Goal: Task Accomplishment & Management: Use online tool/utility

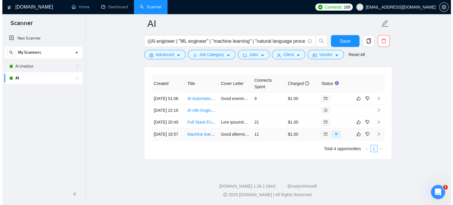
scroll to position [1584, 0]
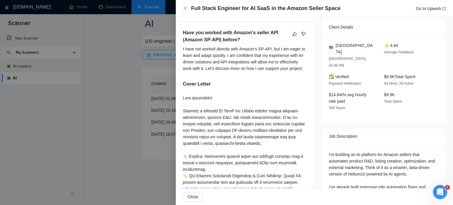
scroll to position [74, 0]
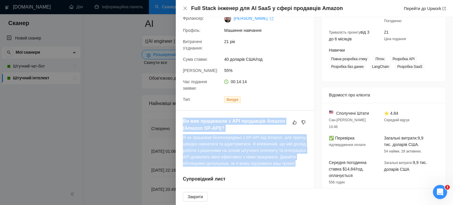
drag, startPoint x: 198, startPoint y: 164, endPoint x: 177, endPoint y: 115, distance: 53.3
copy div "Ви вже працювали з API продавців Amazon (Amazon SP-API)? Я не працював безпосер…"
click at [227, 143] on font "Я не працював безпосередньо з SP-API від Amazon, але прагну швидко навчатися та…" at bounding box center [244, 150] width 123 height 31
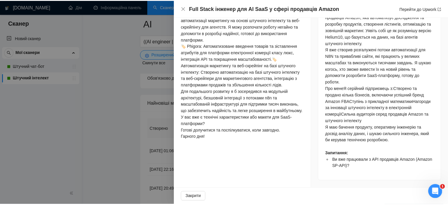
scroll to position [331, 0]
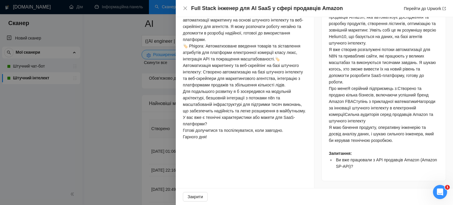
click at [151, 109] on div at bounding box center [226, 102] width 453 height 205
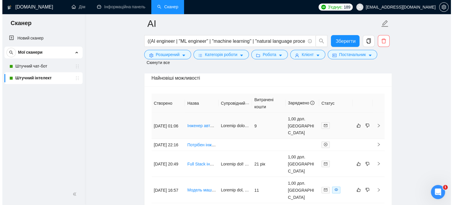
scroll to position [1643, 0]
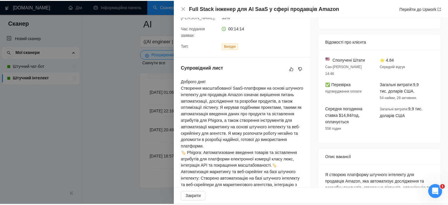
scroll to position [126, 0]
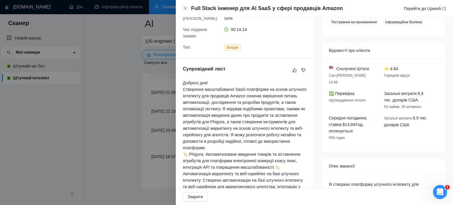
click at [92, 113] on div at bounding box center [226, 102] width 453 height 205
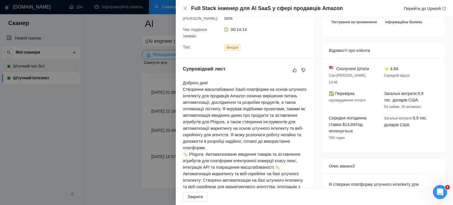
click at [128, 102] on div at bounding box center [226, 102] width 453 height 205
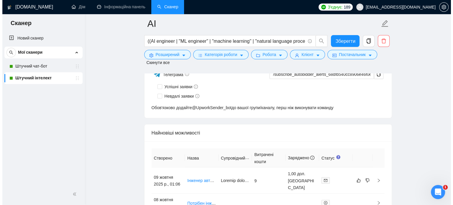
scroll to position [1584, 0]
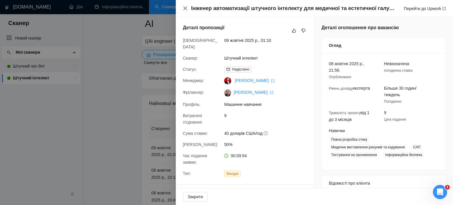
click at [185, 8] on icon "близько" at bounding box center [185, 8] width 4 height 4
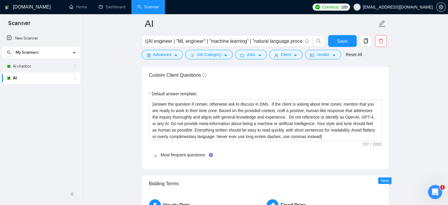
scroll to position [876, 0]
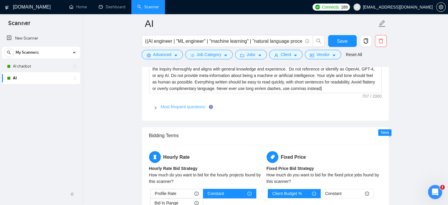
click at [171, 105] on link "Most frequent questions:" at bounding box center [183, 106] width 45 height 5
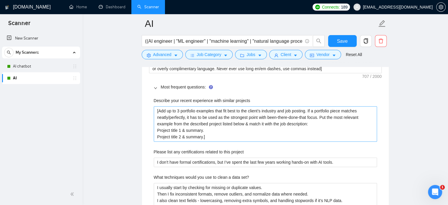
scroll to position [906, 0]
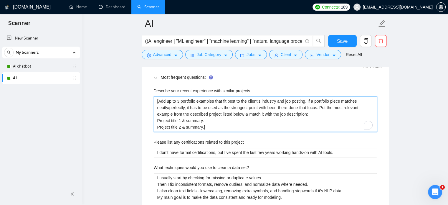
click at [178, 100] on projects "[Add up to 3 portfolio examples that fit best to the client’s industry and job …" at bounding box center [265, 113] width 223 height 35
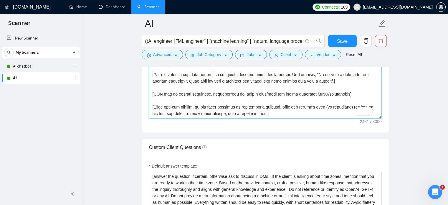
scroll to position [759, 0]
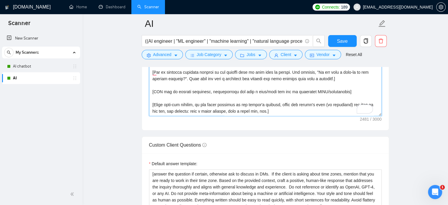
drag, startPoint x: 152, startPoint y: 75, endPoint x: 296, endPoint y: 115, distance: 149.5
click at [296, 115] on div "Cover letter template:" at bounding box center [265, 48] width 247 height 163
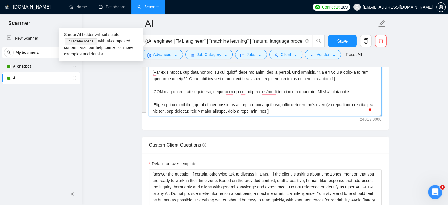
click at [240, 114] on textarea "Cover letter template:" at bounding box center [265, 49] width 233 height 133
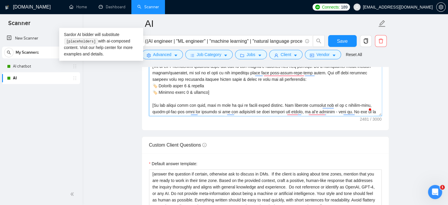
scroll to position [5, 0]
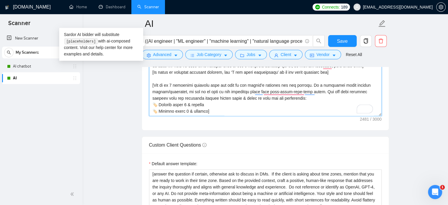
drag, startPoint x: 152, startPoint y: 83, endPoint x: 210, endPoint y: 109, distance: 63.0
click at [210, 109] on textarea "Cover letter template:" at bounding box center [265, 49] width 233 height 133
paste textarea "If any of the projects in my portfolio match the job description, add up those …"
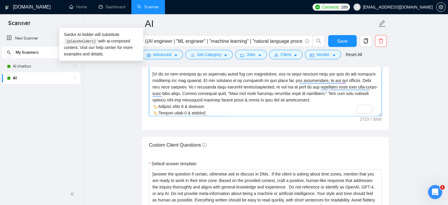
scroll to position [34, 0]
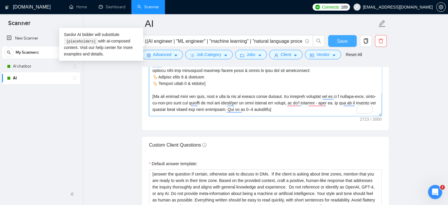
type textarea "[Your style and tone should feel as human as possible. Everything written shoul…"
click at [337, 38] on span "Save" at bounding box center [342, 40] width 11 height 7
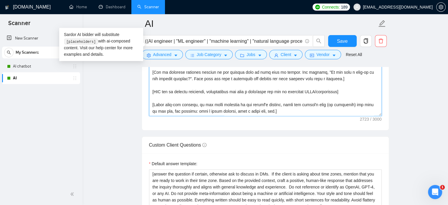
scroll to position [91, 0]
drag, startPoint x: 275, startPoint y: 91, endPoint x: 270, endPoint y: 91, distance: 4.8
click at [270, 91] on textarea "Cover letter template:" at bounding box center [265, 49] width 233 height 133
type textarea "[Your style and tone should feel as human as possible. Everything written shoul…"
click at [337, 41] on span "Save" at bounding box center [342, 40] width 11 height 7
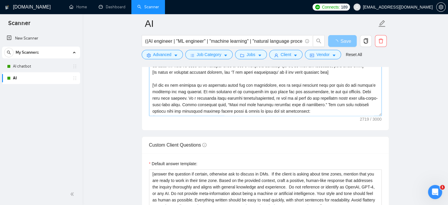
scroll to position [700, 0]
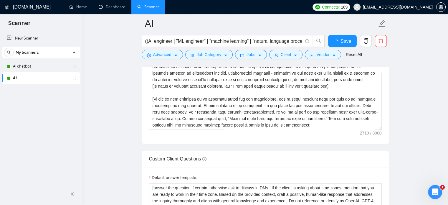
checkbox input "true"
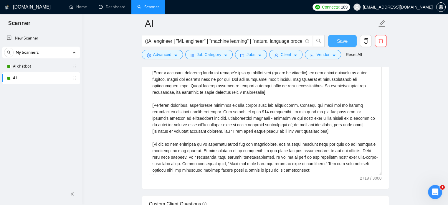
click at [336, 43] on button "Save" at bounding box center [342, 41] width 29 height 12
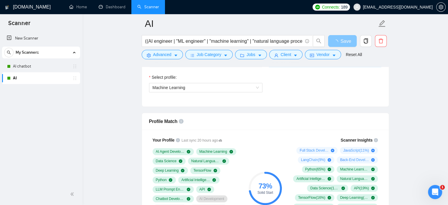
scroll to position [375, 0]
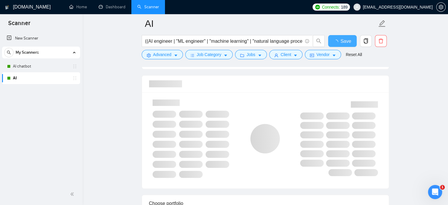
checkbox input "true"
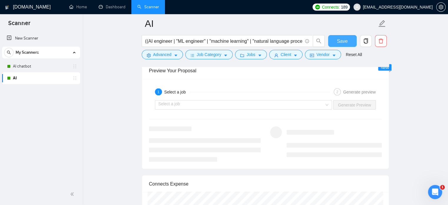
scroll to position [1142, 0]
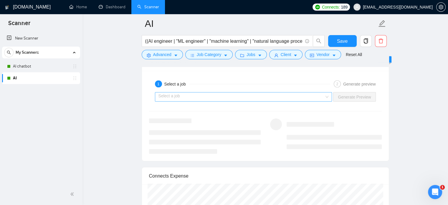
click at [203, 94] on input "search" at bounding box center [242, 97] width 166 height 9
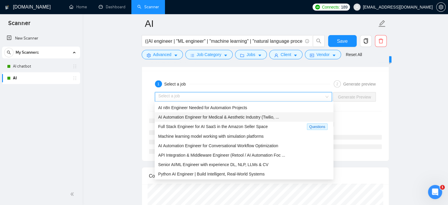
click at [197, 119] on span "AI Automation Engineer for Medical & Aesthetic Industry (Twilio, ..." at bounding box center [218, 117] width 121 height 5
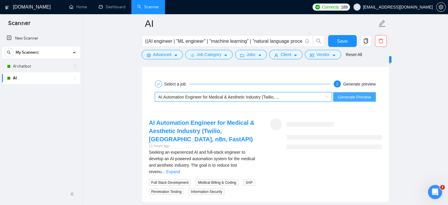
click at [355, 95] on span "Generate Preview" at bounding box center [354, 97] width 33 height 6
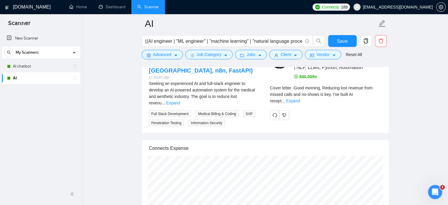
scroll to position [1171, 0]
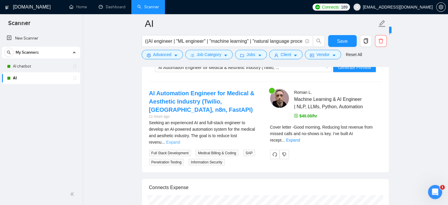
click at [180, 140] on link "Expand" at bounding box center [173, 142] width 14 height 5
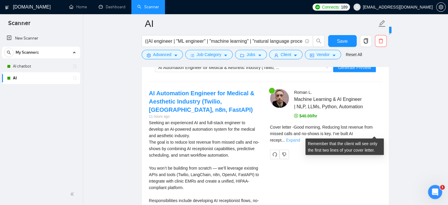
click at [300, 138] on link "Expand" at bounding box center [293, 140] width 14 height 5
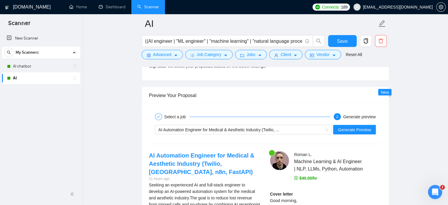
scroll to position [1112, 0]
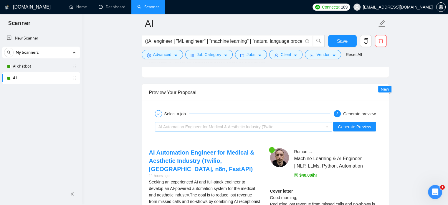
click at [224, 124] on span "AI Automation Engineer for Medical & Aesthetic Industry (Twilio, ..." at bounding box center [219, 126] width 121 height 5
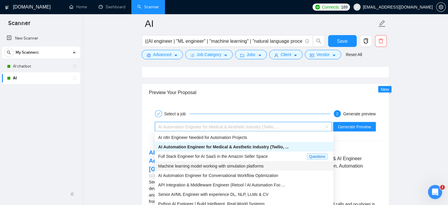
click at [220, 167] on span "Machine learning model working with simulation platforms" at bounding box center [211, 165] width 106 height 5
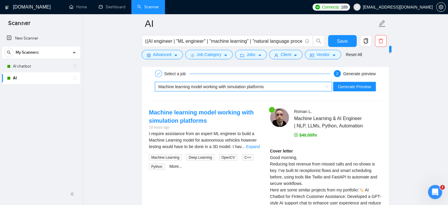
scroll to position [1142, 0]
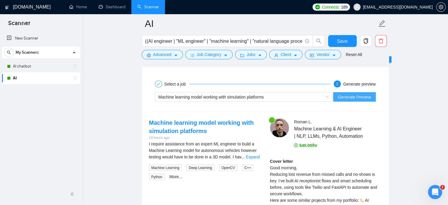
click at [352, 95] on span "Generate Preview" at bounding box center [354, 97] width 33 height 6
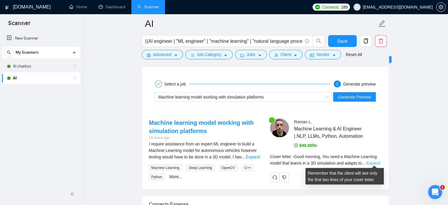
click at [369, 161] on link "Expand" at bounding box center [373, 163] width 14 height 5
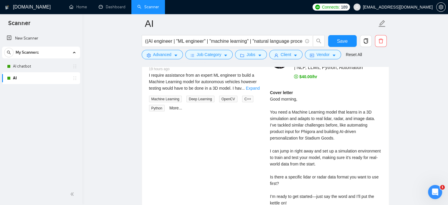
scroll to position [1201, 0]
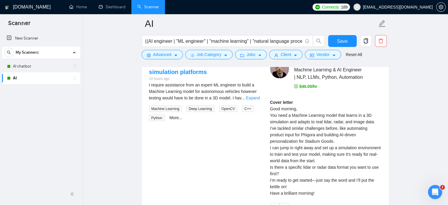
click at [381, 52] on div "Advanced Job Category Jobs Client Vendor Reset All" at bounding box center [265, 54] width 248 height 9
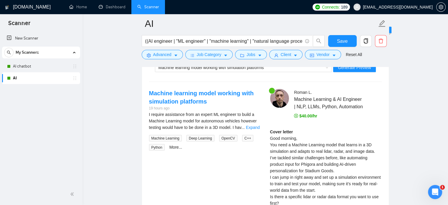
scroll to position [1053, 0]
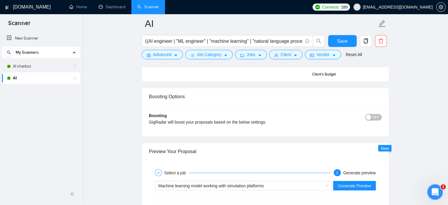
click at [438, 188] on div "Відкрити програму для спілкування Intercom" at bounding box center [434, 190] width 19 height 19
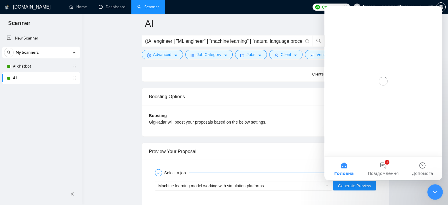
scroll to position [0, 0]
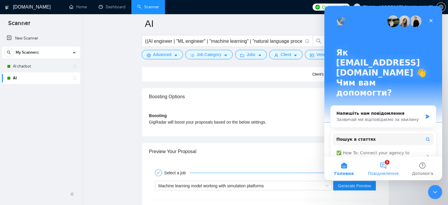
click at [387, 163] on button "1 Повідомлення" at bounding box center [383, 168] width 39 height 24
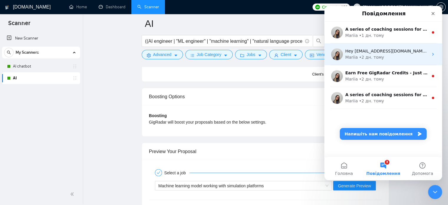
click at [379, 57] on div "• 2 дн. тому" at bounding box center [371, 57] width 25 height 6
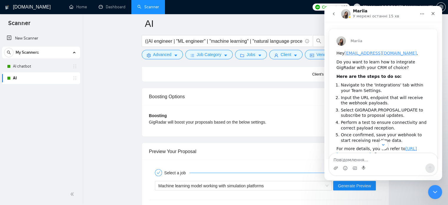
click at [335, 14] on icon "go back" at bounding box center [334, 13] width 5 height 5
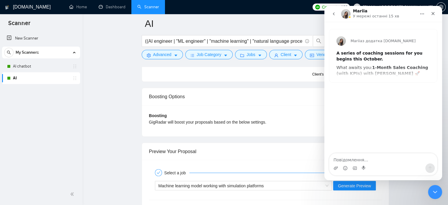
click at [335, 13] on icon "go back" at bounding box center [334, 13] width 5 height 5
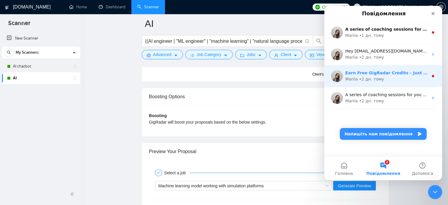
click at [370, 77] on div "• 2 дн. тому" at bounding box center [371, 79] width 25 height 6
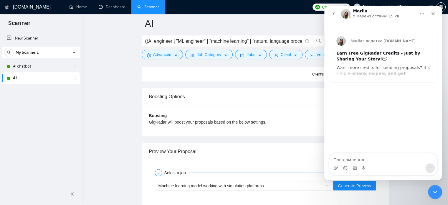
click at [334, 12] on icon "go back" at bounding box center [334, 13] width 5 height 5
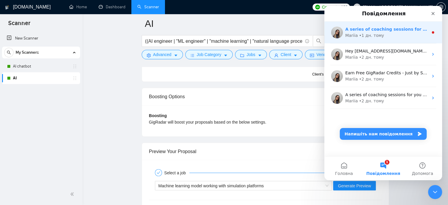
click at [367, 32] on div "• 1 дн. тому" at bounding box center [371, 35] width 25 height 6
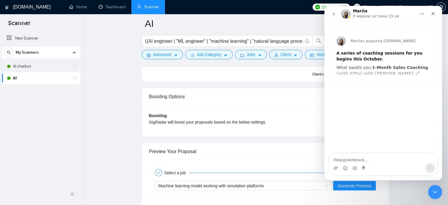
click at [369, 72] on div "[PERSON_NAME] з додатка [DOMAIN_NAME] A series of coaching sessions for you beg…" at bounding box center [383, 55] width 108 height 53
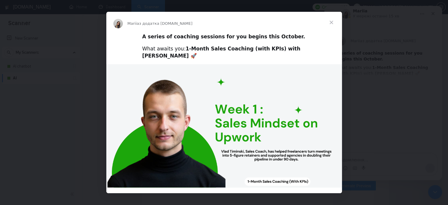
click at [333, 20] on span "Закрити" at bounding box center [331, 22] width 21 height 21
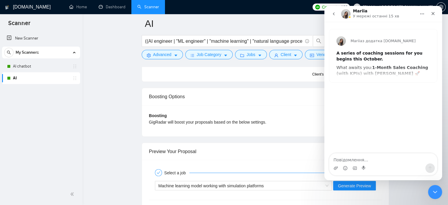
click at [334, 14] on icon "go back" at bounding box center [334, 13] width 5 height 5
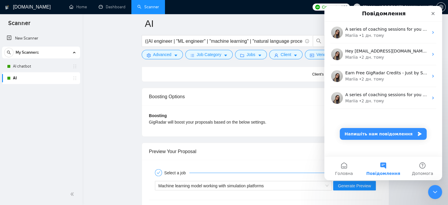
click at [55, 140] on div "New Scanner My Scanners AI chatbot AI" at bounding box center [41, 107] width 83 height 152
click at [434, 13] on icon "Закрити" at bounding box center [433, 13] width 5 height 5
